Goal: Task Accomplishment & Management: Manage account settings

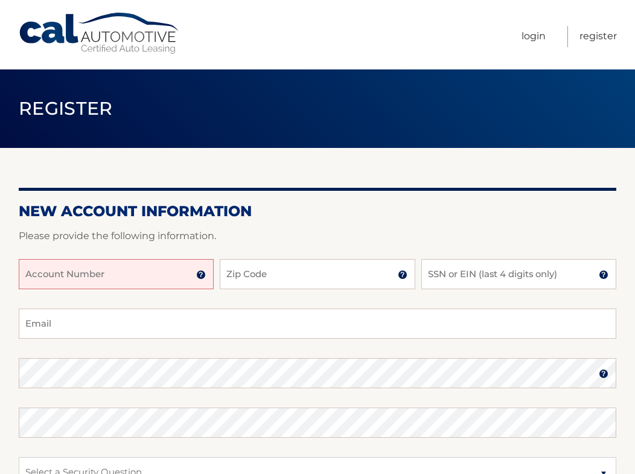
click at [101, 275] on input "Account Number" at bounding box center [116, 274] width 195 height 30
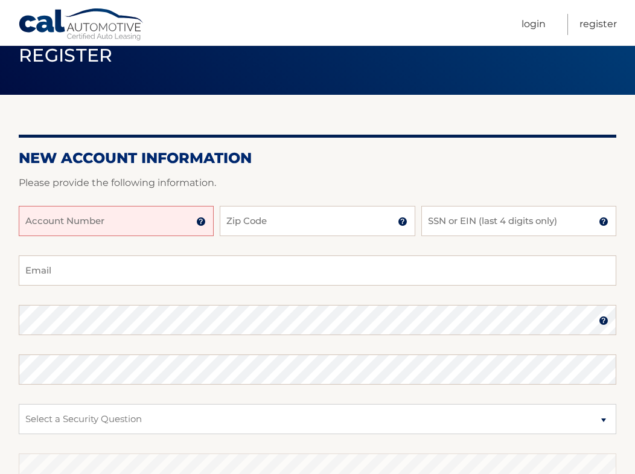
scroll to position [55, 0]
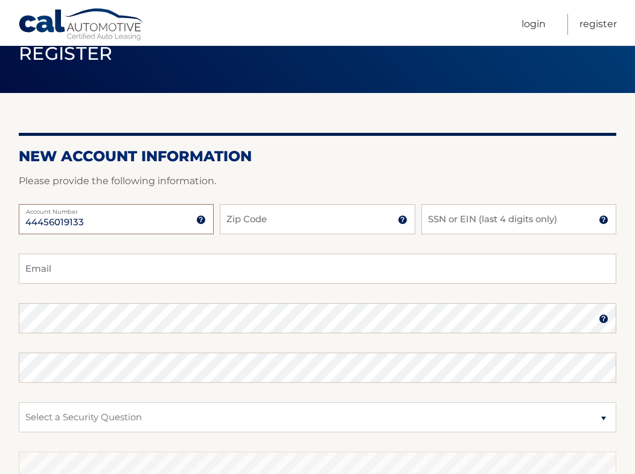
type input "44456019133"
type input "07206"
click at [484, 225] on input "SSN or EIN (last 4 digits only)" at bounding box center [518, 219] width 195 height 30
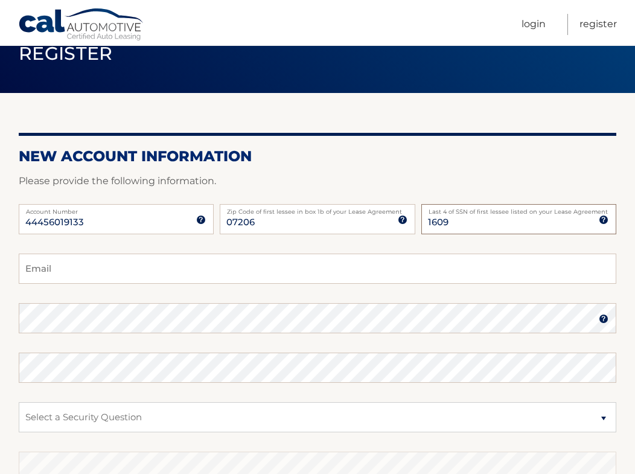
type input "1609"
type input "kimberlycaro75@gmail.com"
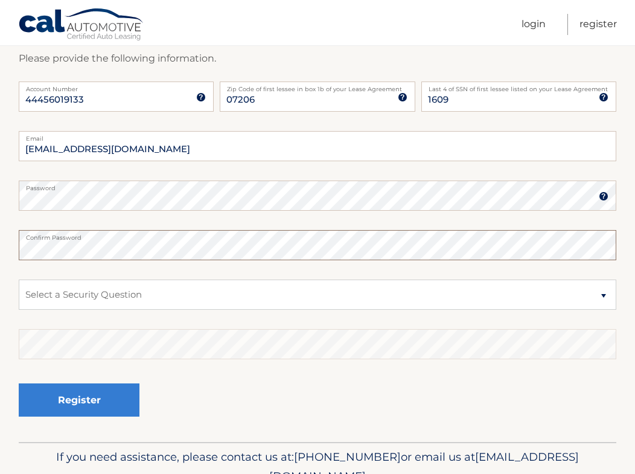
scroll to position [179, 0]
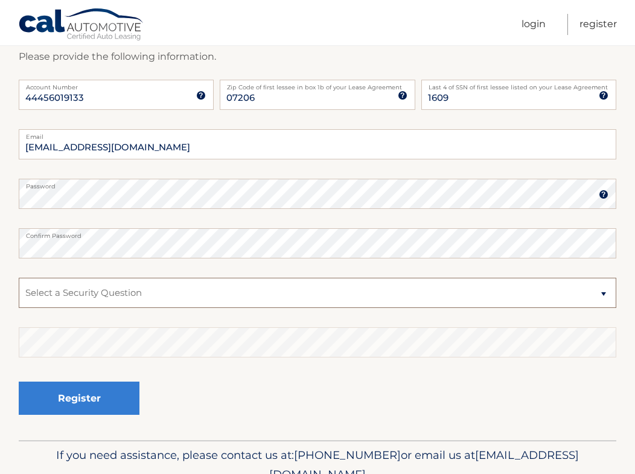
select select "2"
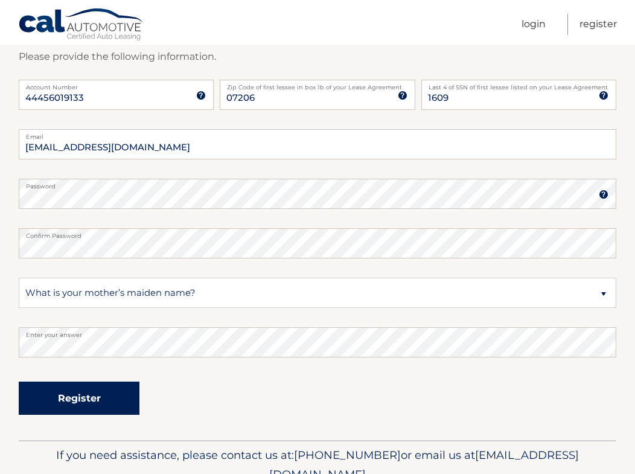
click at [118, 398] on button "Register" at bounding box center [79, 398] width 121 height 33
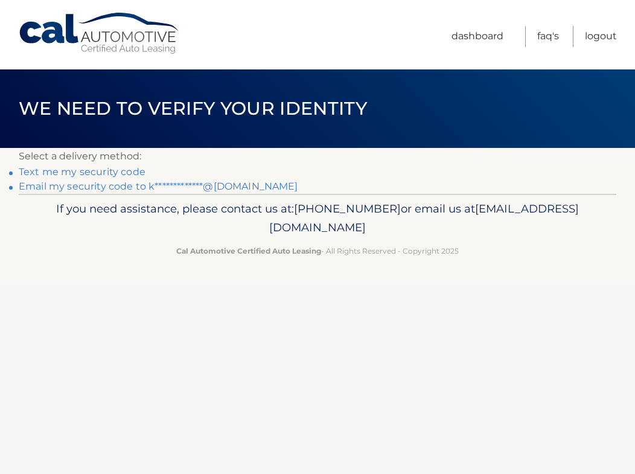
click at [136, 175] on link "Text me my security code" at bounding box center [82, 171] width 127 height 11
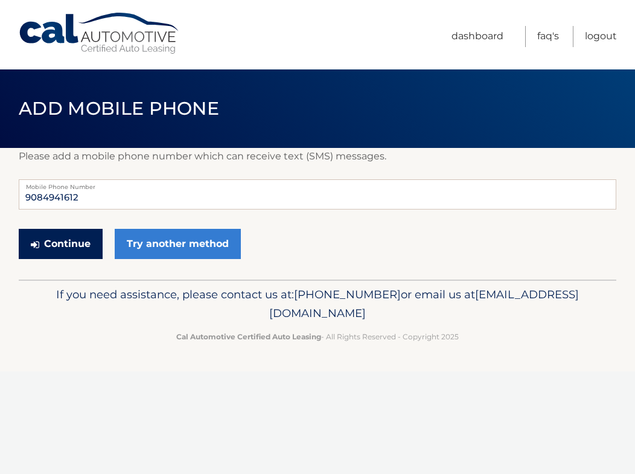
click at [77, 244] on button "Continue" at bounding box center [61, 244] width 84 height 30
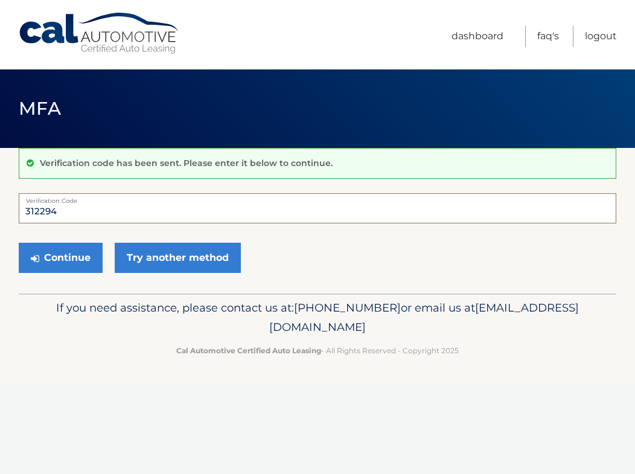
type input "312294"
click at [60, 257] on button "Continue" at bounding box center [61, 258] width 84 height 30
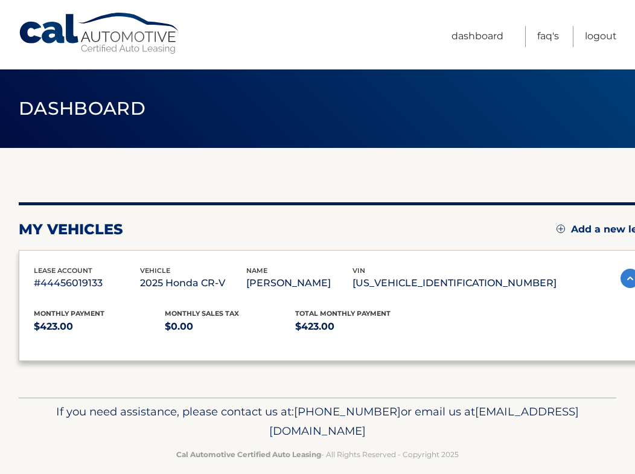
click at [77, 263] on div "lease account #44456019133 vehicle 2025 Honda CR-V name [PERSON_NAME] vin [US_V…" at bounding box center [337, 305] width 636 height 111
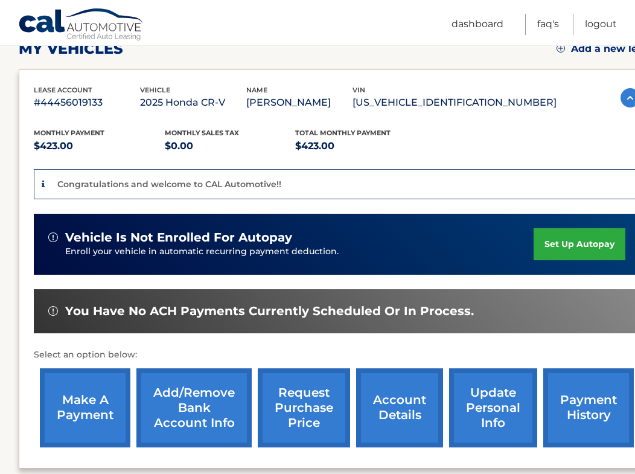
scroll to position [177, 0]
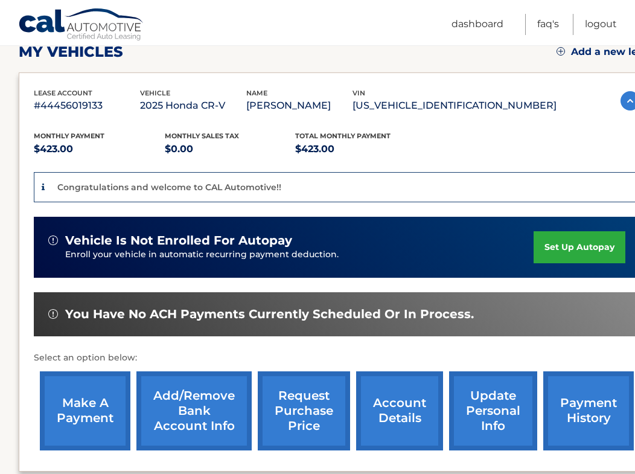
click at [578, 239] on link "set up autopay" at bounding box center [580, 247] width 92 height 32
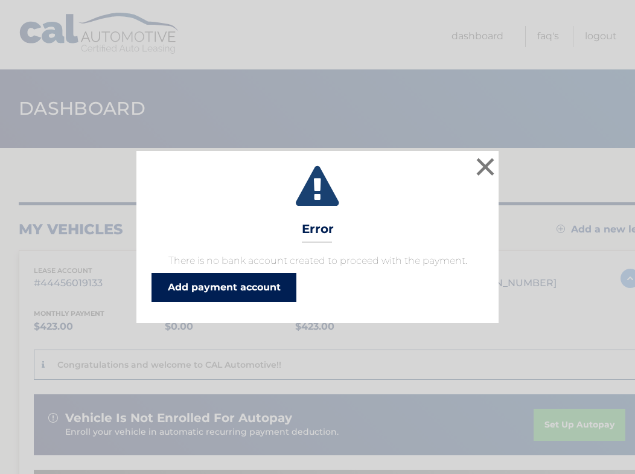
click at [252, 289] on link "Add payment account" at bounding box center [224, 287] width 145 height 29
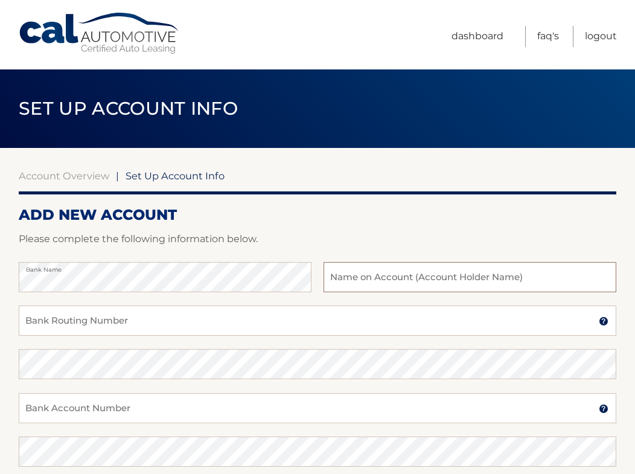
click at [400, 275] on input "text" at bounding box center [470, 277] width 293 height 30
click at [385, 320] on input "Bank Routing Number" at bounding box center [318, 320] width 598 height 30
type input "021200339"
click at [270, 411] on input "Bank Account Number" at bounding box center [318, 408] width 598 height 30
type input "381067148298"
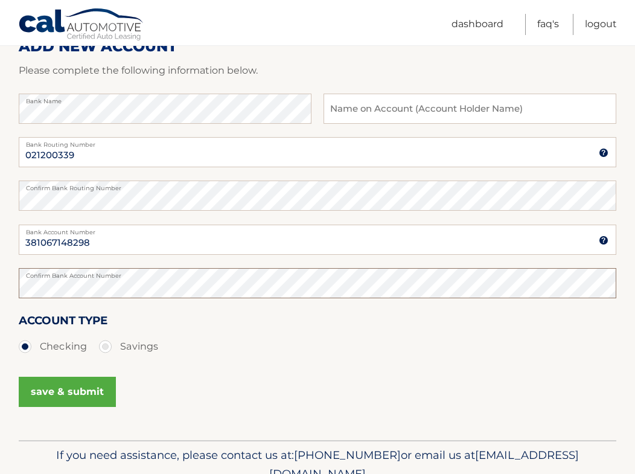
scroll to position [170, 0]
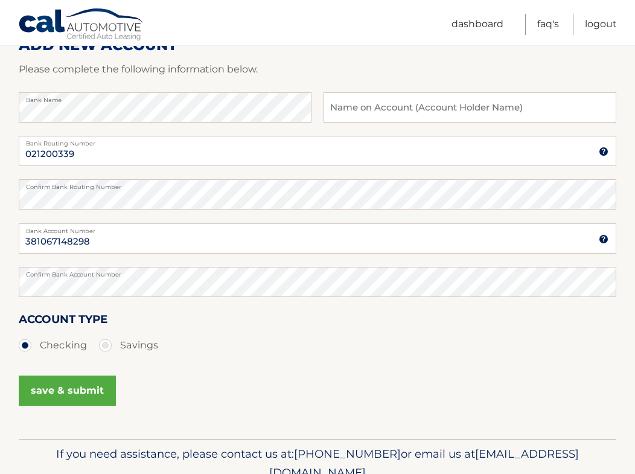
click at [89, 393] on button "save & submit" at bounding box center [67, 390] width 97 height 30
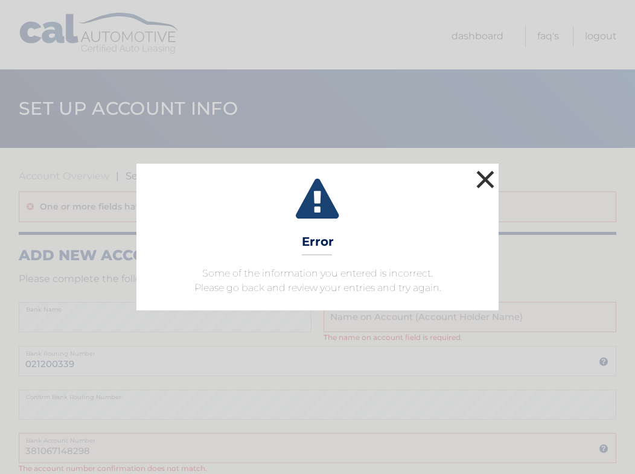
click at [494, 174] on button "×" at bounding box center [485, 179] width 24 height 24
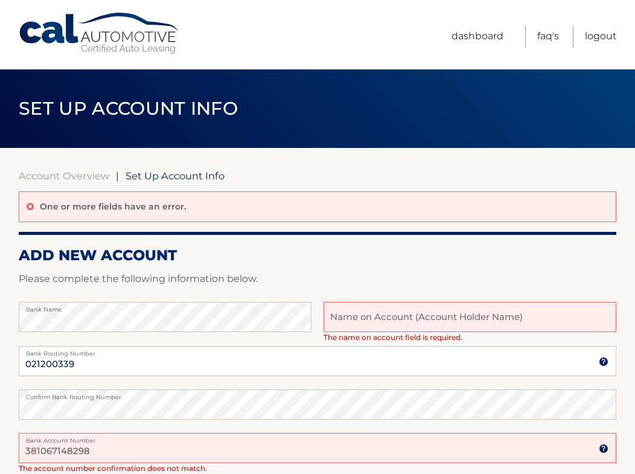
click at [405, 313] on input "text" at bounding box center [470, 317] width 293 height 30
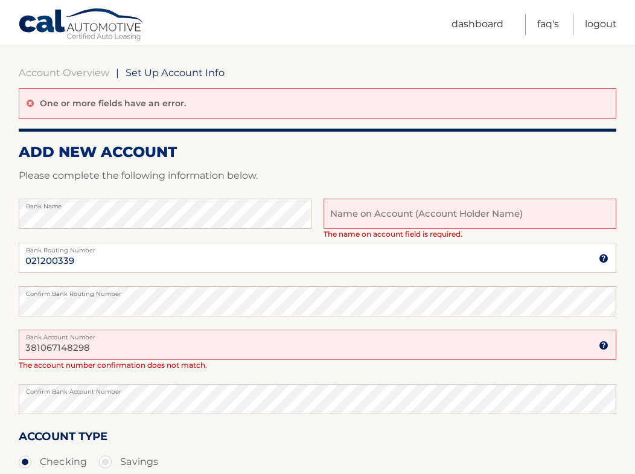
scroll to position [108, 0]
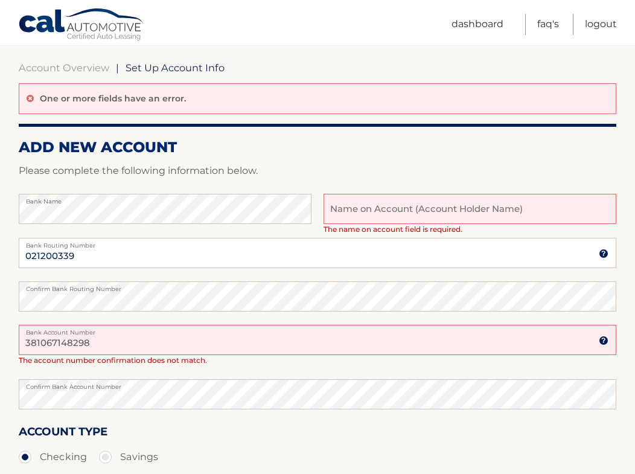
click at [200, 343] on input "381067148298" at bounding box center [318, 340] width 598 height 30
type input "381067148297"
click at [389, 214] on input "text" at bounding box center [470, 209] width 293 height 30
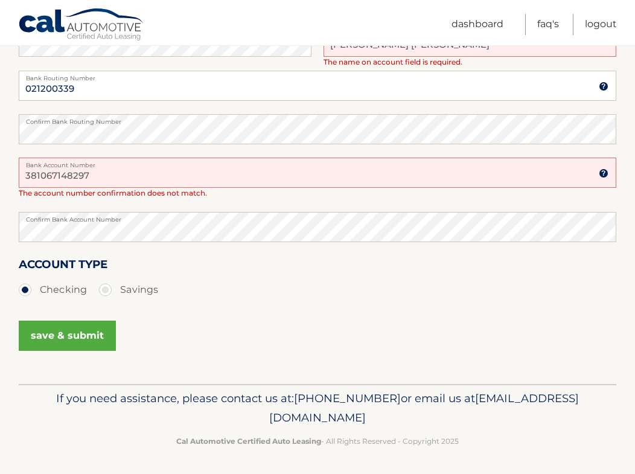
scroll to position [274, 0]
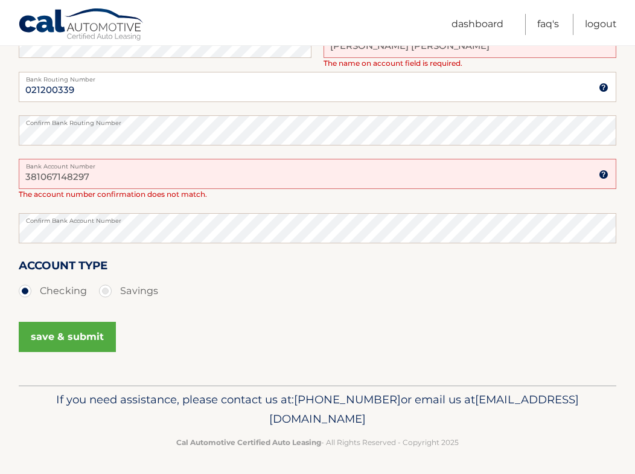
type input "Kimberly Enit Caro"
click at [69, 344] on button "save & submit" at bounding box center [67, 337] width 97 height 30
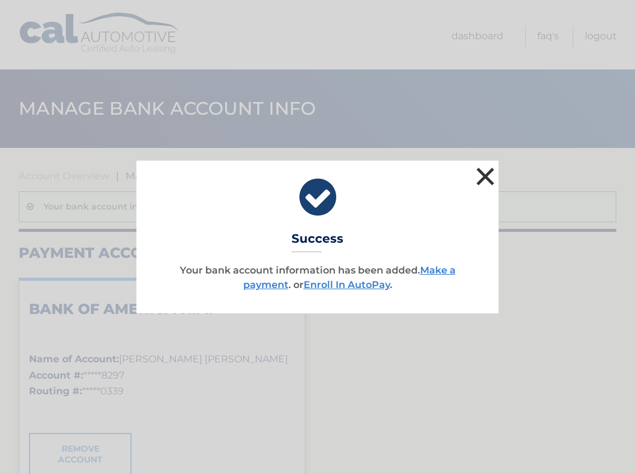
click at [486, 176] on button "×" at bounding box center [485, 176] width 24 height 24
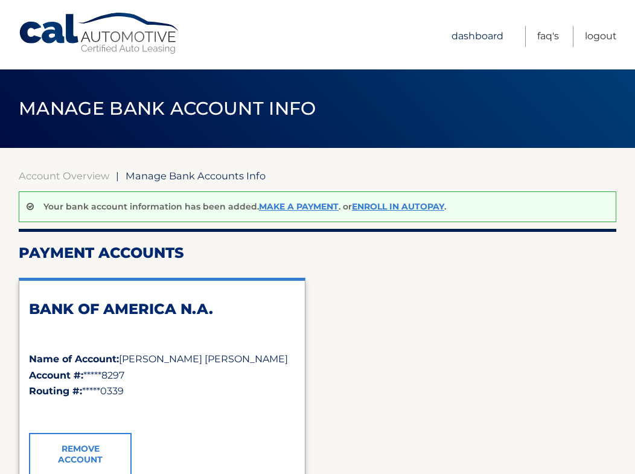
click at [500, 36] on link "Dashboard" at bounding box center [478, 36] width 52 height 21
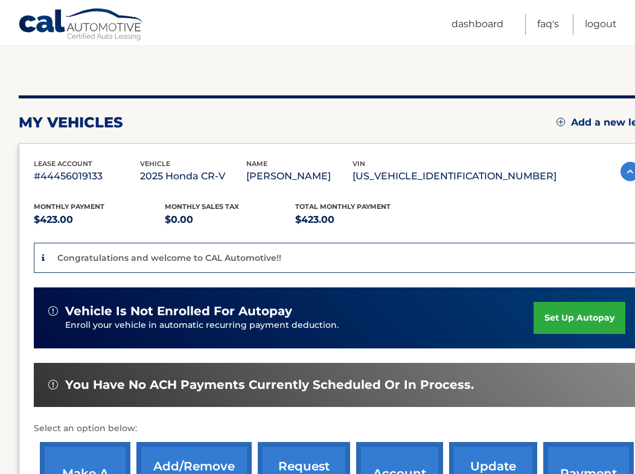
scroll to position [108, 0]
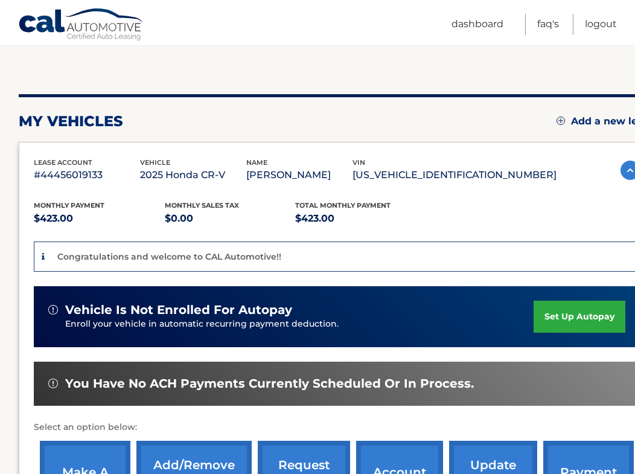
click at [566, 306] on link "set up autopay" at bounding box center [580, 317] width 92 height 32
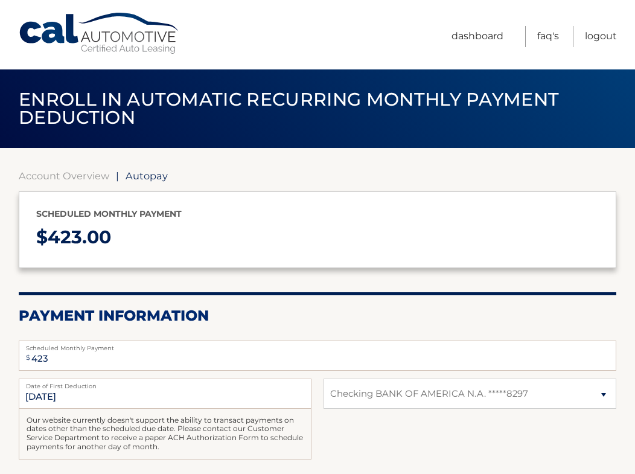
select select "OGYwZTU1NjYtZjI5OS00MmYyLWEzNTktMGE2MjFjM2VmMGVk"
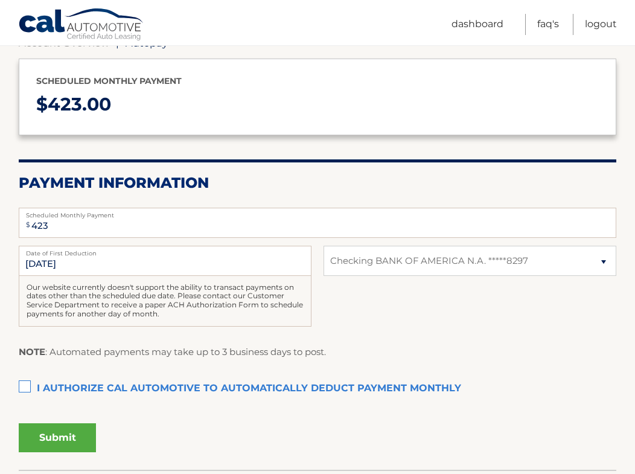
scroll to position [143, 0]
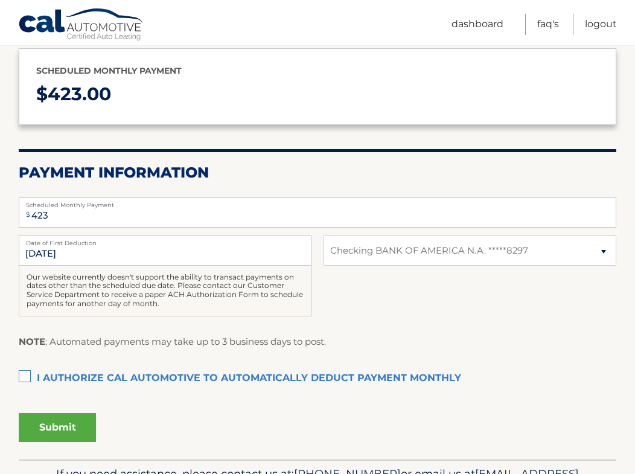
click at [199, 371] on label "I authorize cal automotive to automatically deduct payment monthly This checkbo…" at bounding box center [318, 378] width 598 height 24
click at [0, 0] on input "I authorize cal automotive to automatically deduct payment monthly This checkbo…" at bounding box center [0, 0] width 0 height 0
click at [73, 423] on button "Submit" at bounding box center [57, 427] width 77 height 29
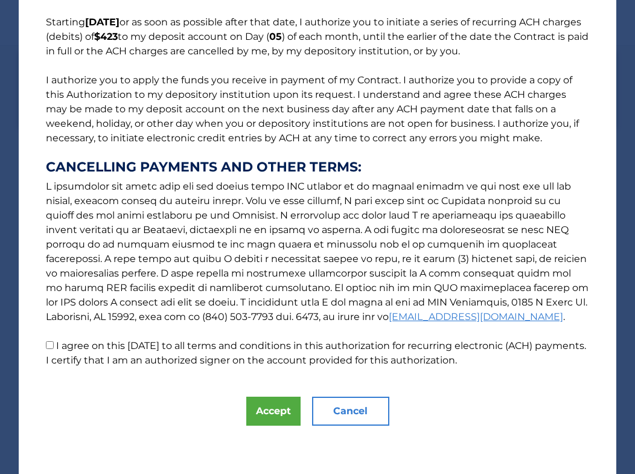
scroll to position [97, 0]
click at [270, 418] on button "Accept" at bounding box center [273, 411] width 54 height 29
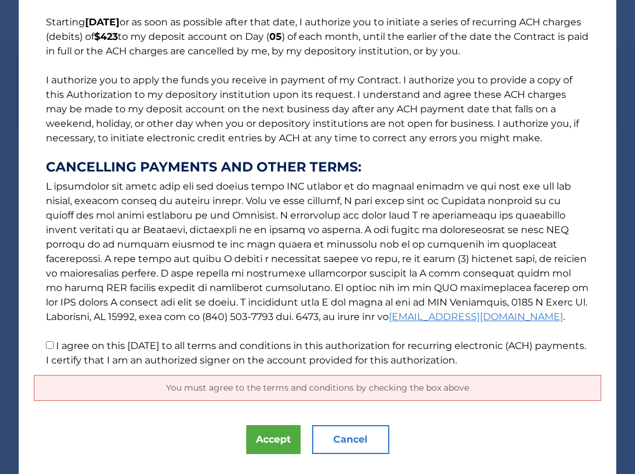
click at [211, 347] on label "I agree on this [DATE] to all terms and conditions in this authorization for re…" at bounding box center [316, 353] width 540 height 26
click at [54, 347] on input "I agree on this [DATE] to all terms and conditions in this authorization for re…" at bounding box center [50, 345] width 8 height 8
checkbox input "true"
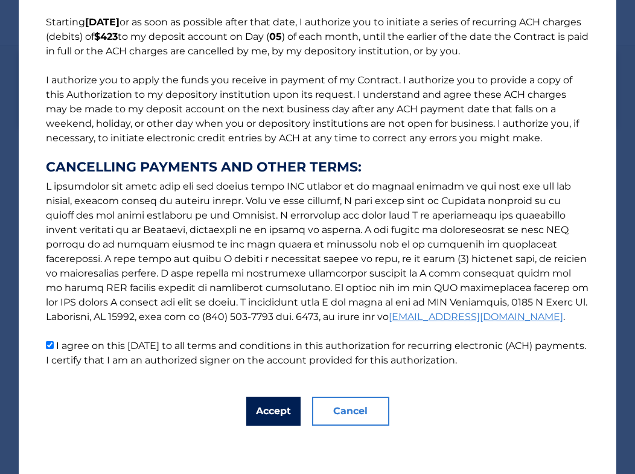
click at [260, 407] on button "Accept" at bounding box center [273, 411] width 54 height 29
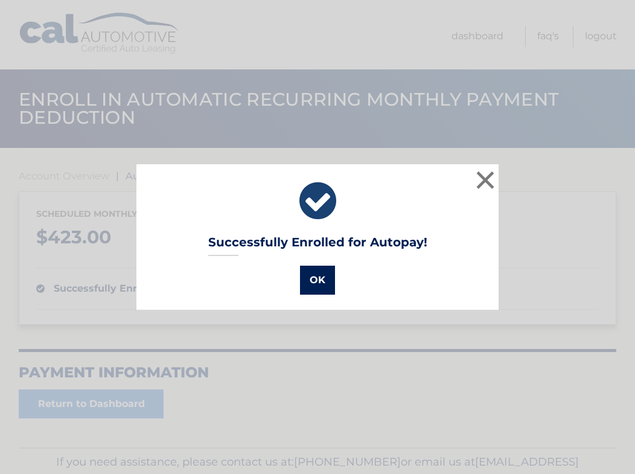
click at [324, 285] on button "OK" at bounding box center [317, 280] width 35 height 29
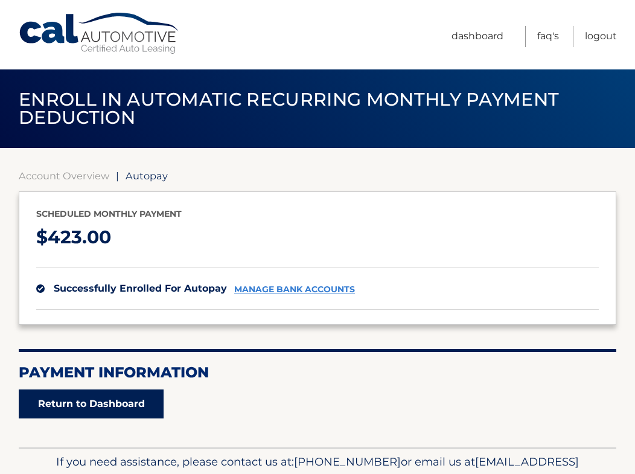
click at [131, 395] on link "Return to Dashboard" at bounding box center [91, 403] width 145 height 29
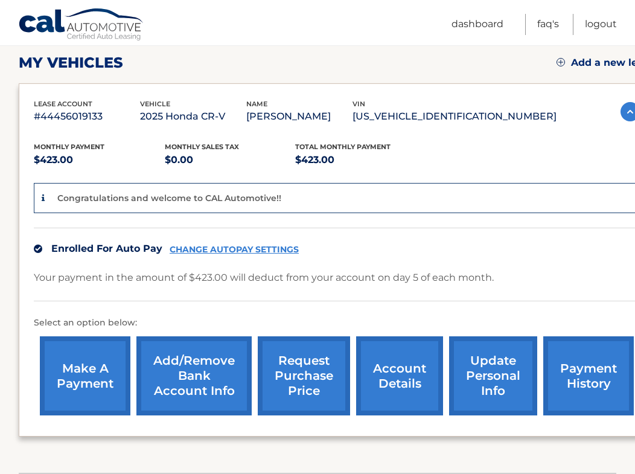
scroll to position [174, 0]
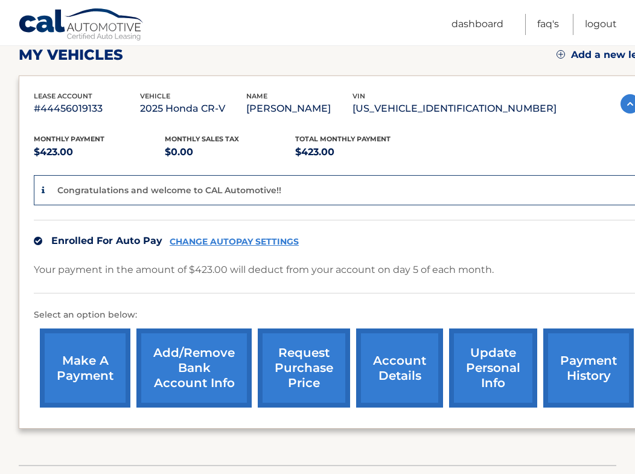
click at [375, 362] on link "account details" at bounding box center [399, 367] width 87 height 79
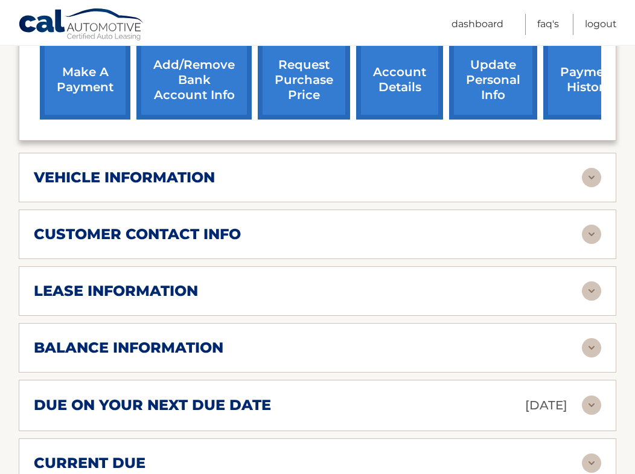
scroll to position [422, 0]
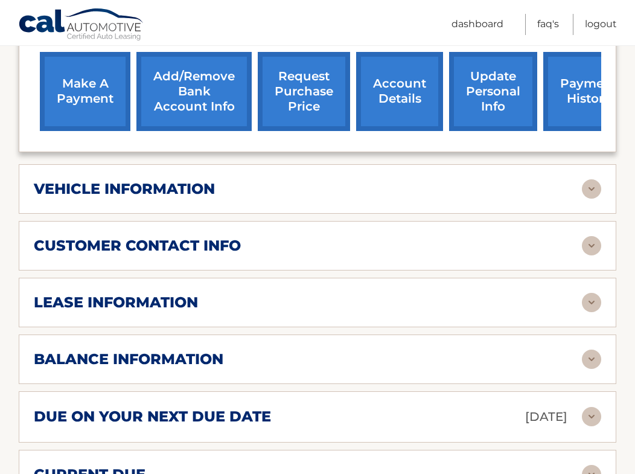
click at [423, 187] on div "vehicle information" at bounding box center [308, 189] width 548 height 18
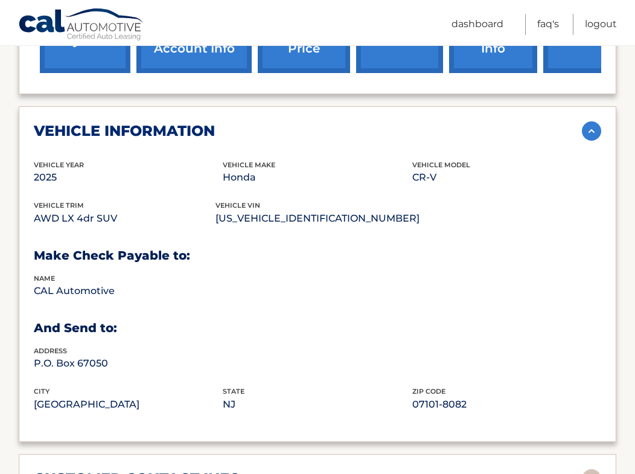
scroll to position [479, 0]
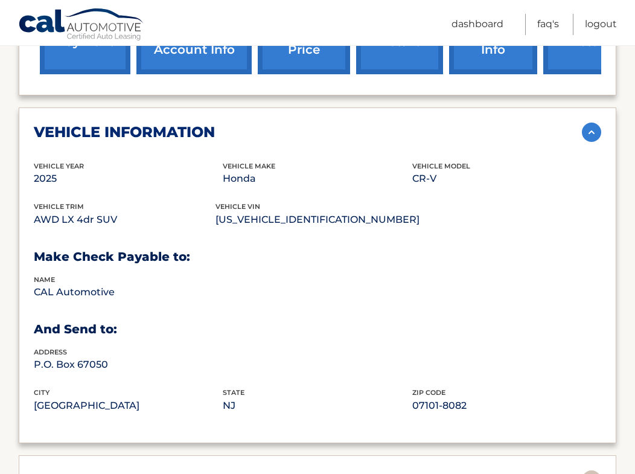
click at [439, 137] on div "vehicle information" at bounding box center [308, 132] width 548 height 18
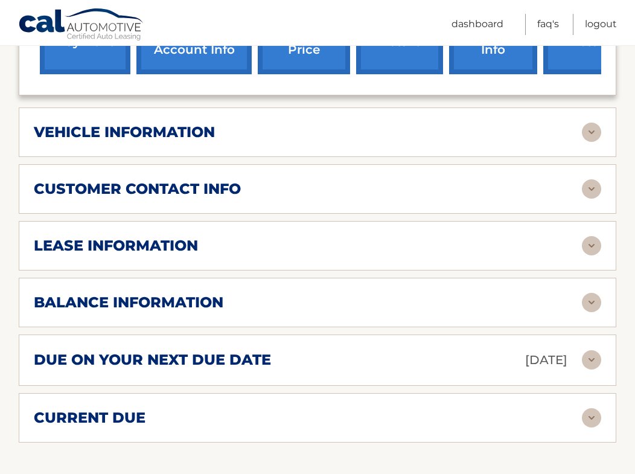
click at [351, 237] on div "lease information" at bounding box center [308, 246] width 548 height 18
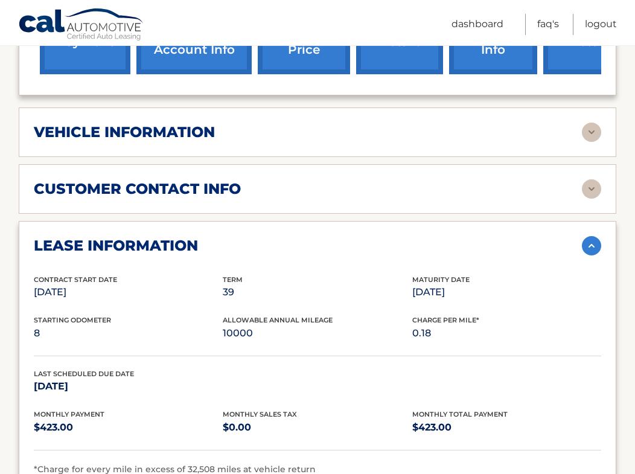
click at [351, 237] on div "lease information" at bounding box center [308, 246] width 548 height 18
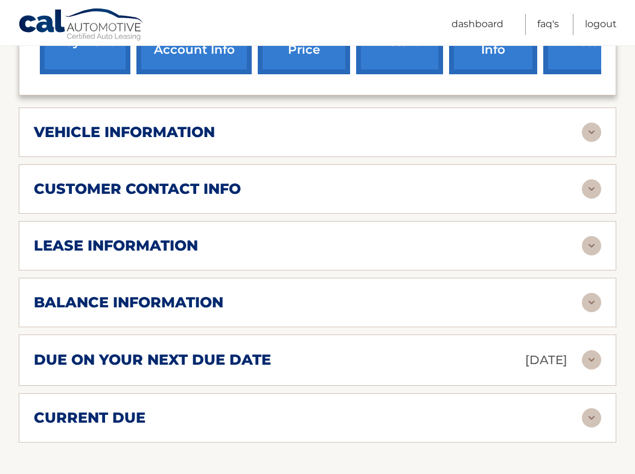
click at [351, 237] on div "lease information" at bounding box center [308, 246] width 548 height 18
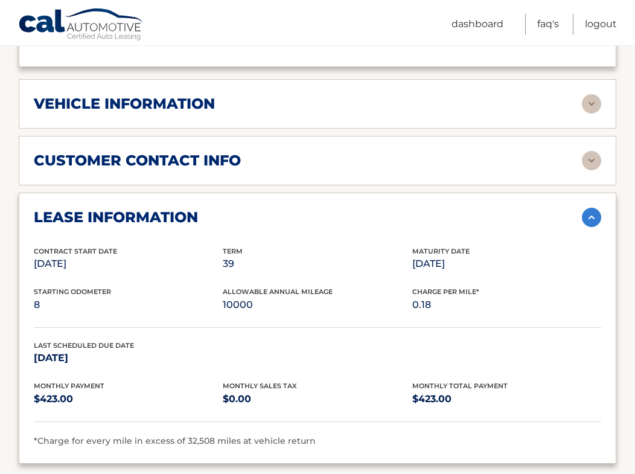
scroll to position [508, 0]
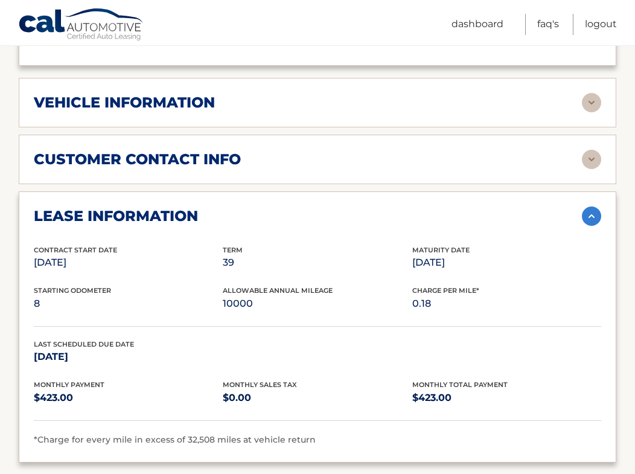
click at [363, 226] on div "lease information Contract Start Date Sep 05, 2025 Term 39 Maturity Date Dec 05…" at bounding box center [318, 326] width 598 height 271
click at [391, 217] on div "lease information" at bounding box center [308, 216] width 548 height 18
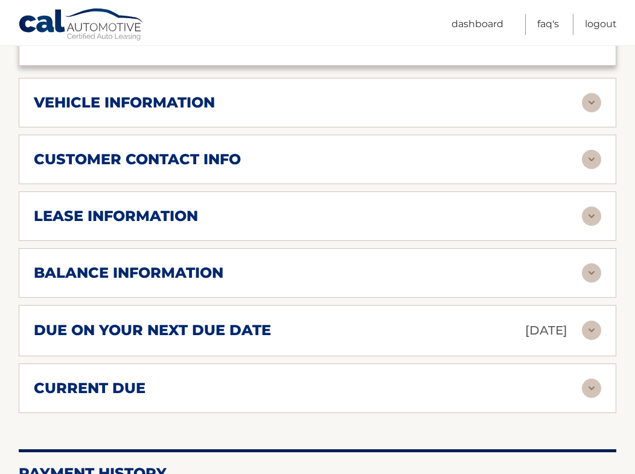
click at [366, 265] on div "balance information" at bounding box center [308, 273] width 548 height 18
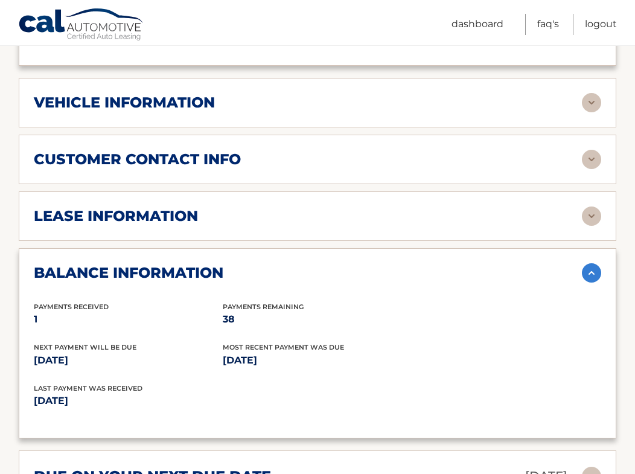
click at [366, 265] on div "balance information" at bounding box center [308, 273] width 548 height 18
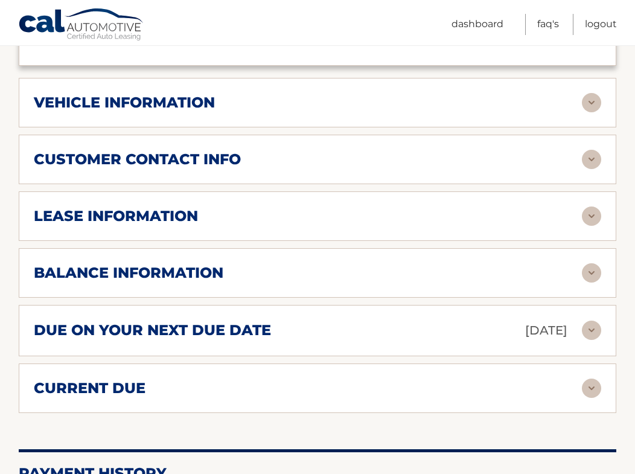
click at [362, 321] on div "due on your next due date Oct 05, 2025" at bounding box center [308, 330] width 548 height 21
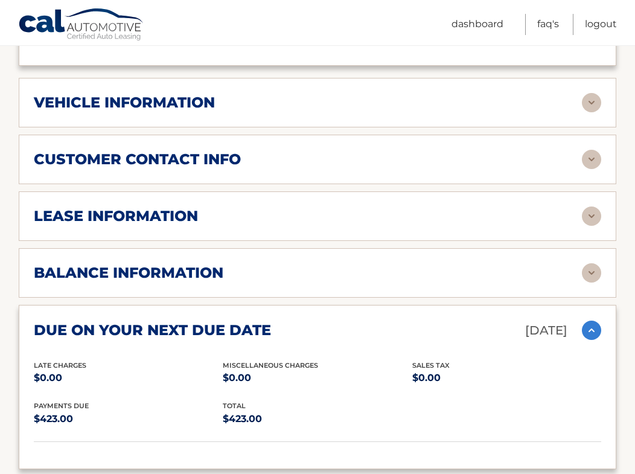
click at [362, 321] on div "due on your next due date Oct 05, 2025" at bounding box center [308, 330] width 548 height 21
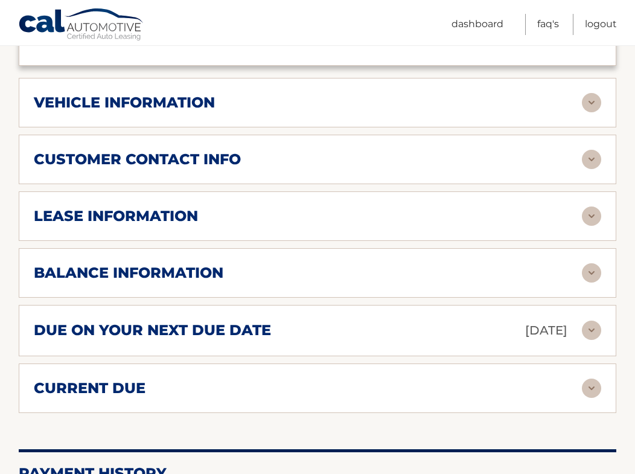
click at [348, 388] on div "current due" at bounding box center [308, 388] width 548 height 18
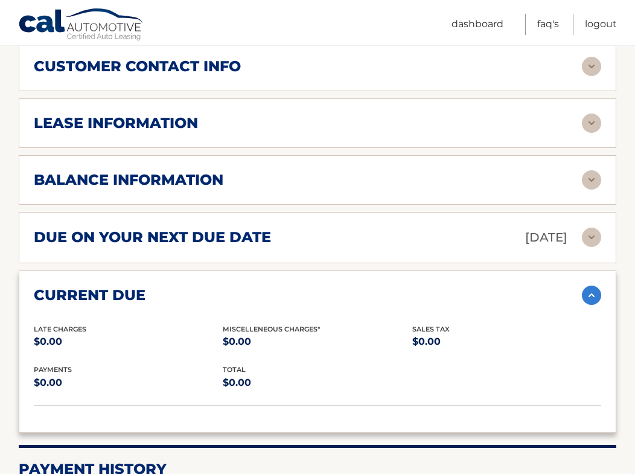
scroll to position [602, 0]
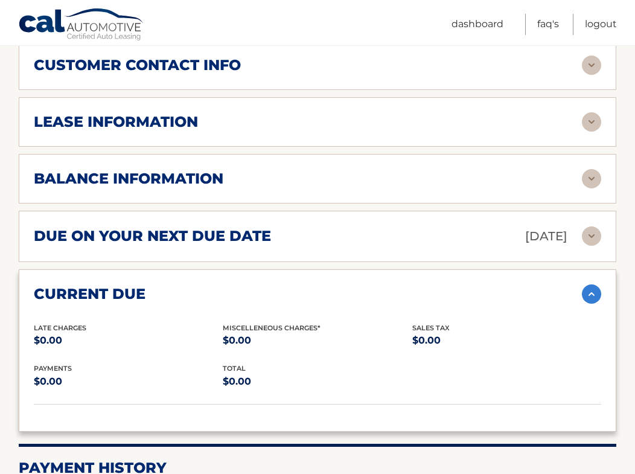
click at [379, 300] on div "current due" at bounding box center [308, 294] width 548 height 18
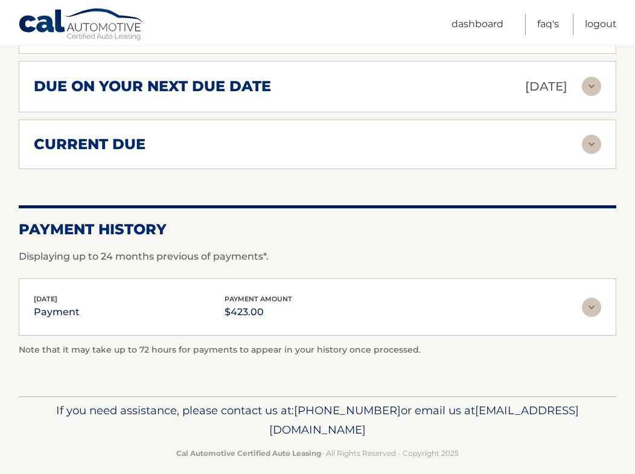
scroll to position [753, 0]
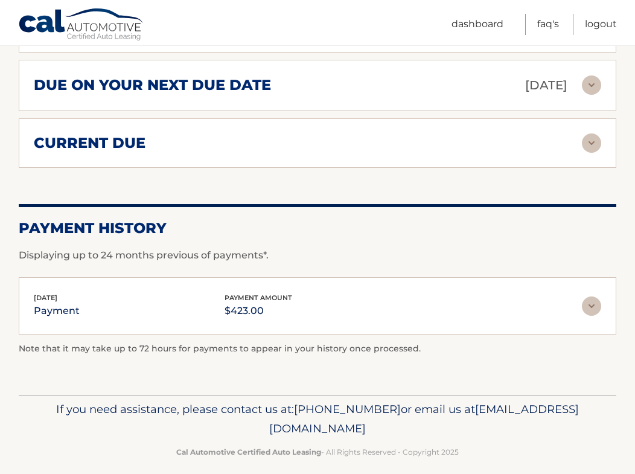
click at [382, 292] on div "Sep 05, 2025 payment payment amount $423.00" at bounding box center [308, 305] width 548 height 27
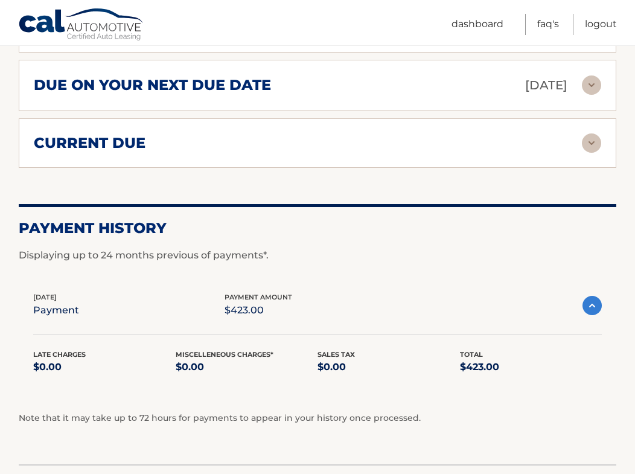
click at [383, 292] on div "Sep 05, 2025 payment payment amount $423.00" at bounding box center [307, 305] width 549 height 27
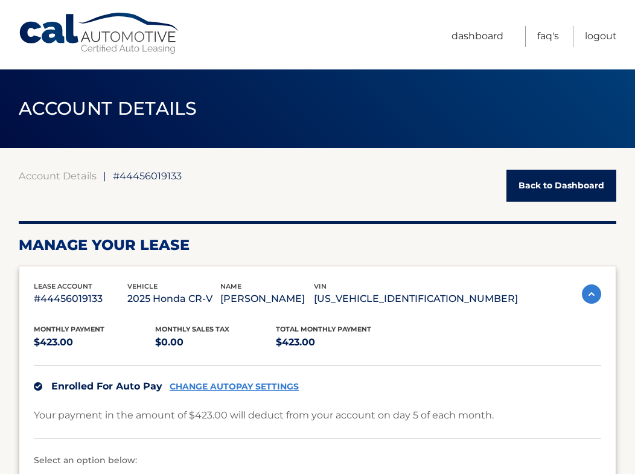
scroll to position [0, 0]
click at [600, 35] on link "Logout" at bounding box center [601, 36] width 32 height 21
